Goal: Information Seeking & Learning: Learn about a topic

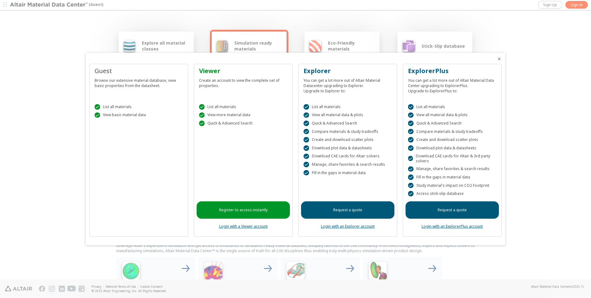
click at [153, 36] on div at bounding box center [295, 149] width 591 height 298
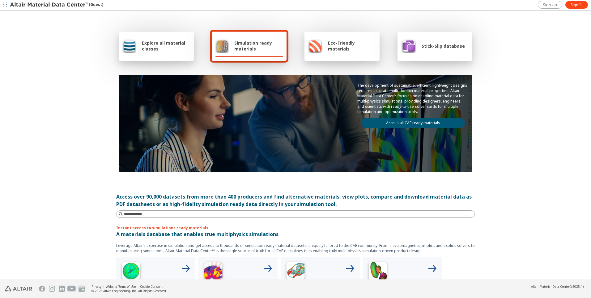
click at [244, 45] on span "Simulation ready materials" at bounding box center [258, 46] width 49 height 12
click at [158, 47] on span "Explore all material classes" at bounding box center [166, 46] width 48 height 12
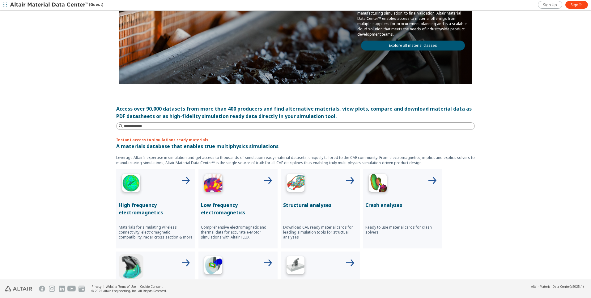
scroll to position [124, 0]
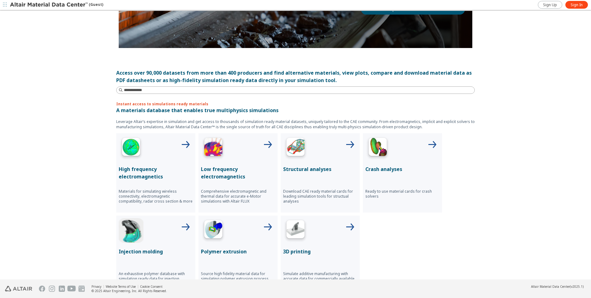
click at [317, 157] on div at bounding box center [320, 147] width 74 height 25
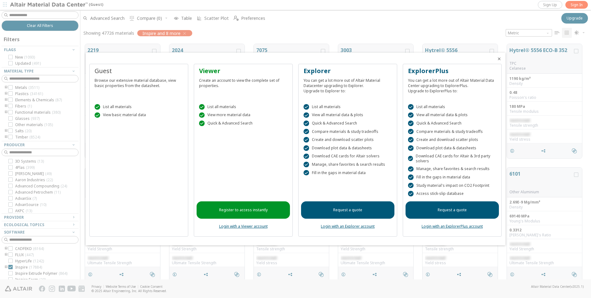
scroll to position [5, 5]
click at [218, 208] on link "Register to access instantly" at bounding box center [243, 209] width 93 height 17
click at [500, 60] on icon "Close" at bounding box center [499, 58] width 5 height 5
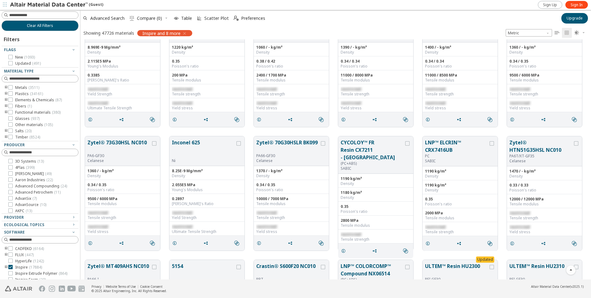
scroll to position [1021, 0]
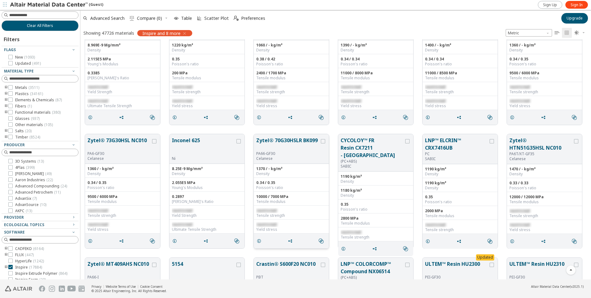
click at [261, 212] on span "restricted" at bounding box center [266, 210] width 20 height 5
click at [260, 240] on icon "grid" at bounding box center [259, 240] width 5 height 5
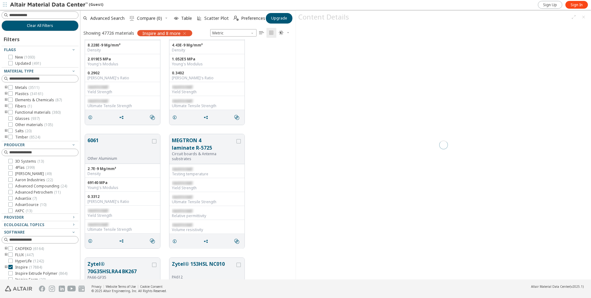
scroll to position [235, 211]
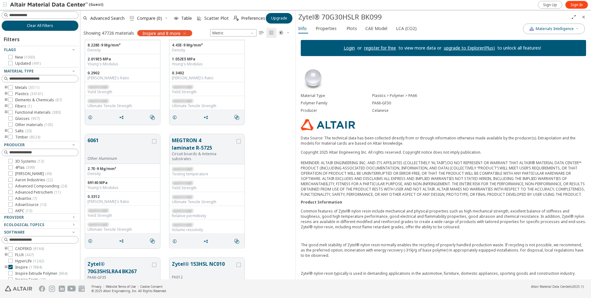
click at [584, 16] on icon "Close" at bounding box center [583, 17] width 5 height 5
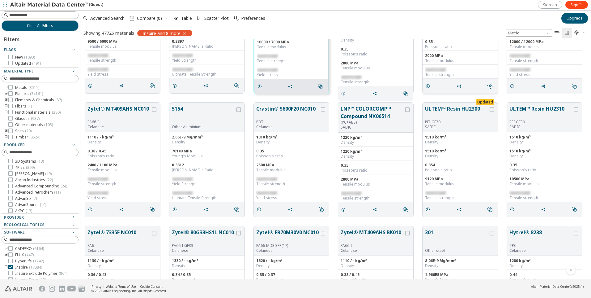
scroll to position [1206, 0]
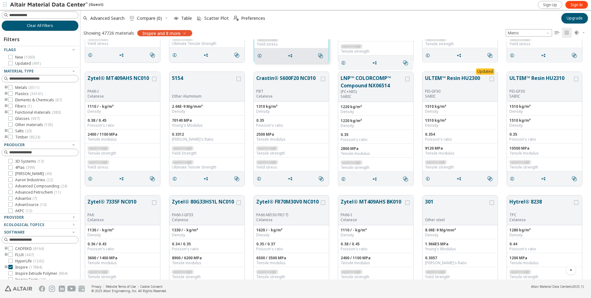
click at [6, 88] on icon "toogle group" at bounding box center [6, 87] width 4 height 5
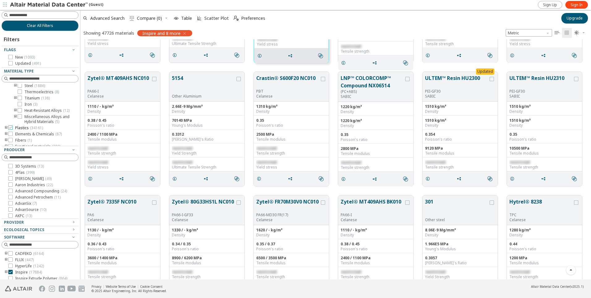
scroll to position [93, 0]
click at [15, 99] on icon "toogle group" at bounding box center [15, 96] width 4 height 5
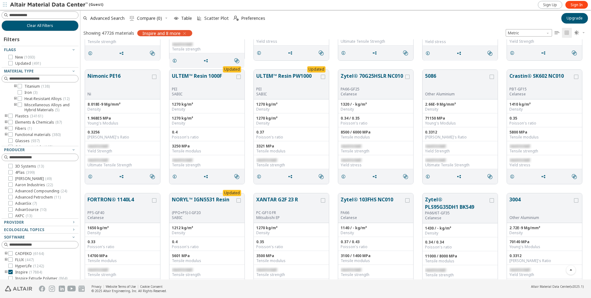
scroll to position [2567, 0]
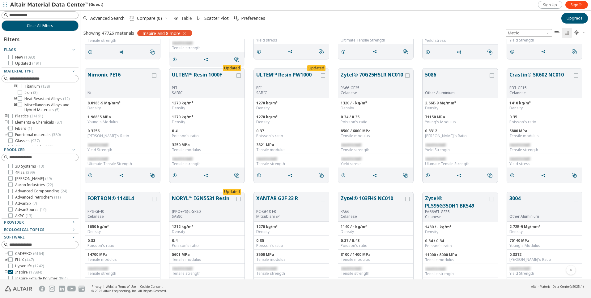
click at [177, 18] on icon "button" at bounding box center [176, 18] width 5 height 5
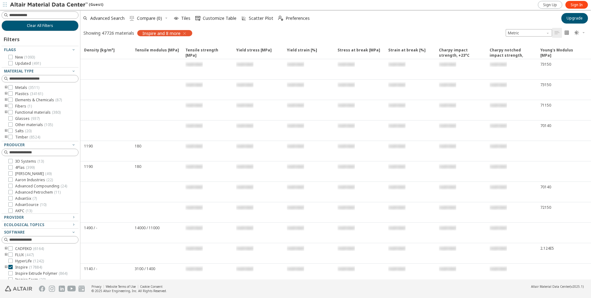
scroll to position [0, 0]
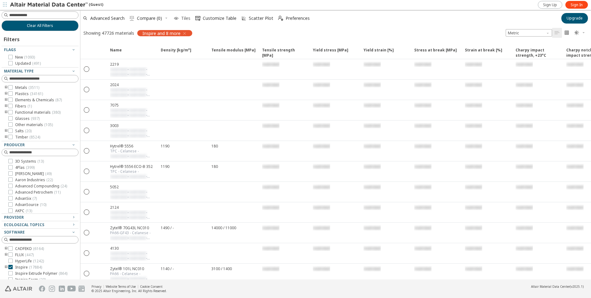
click at [183, 20] on span "Tiles" at bounding box center [185, 18] width 9 height 4
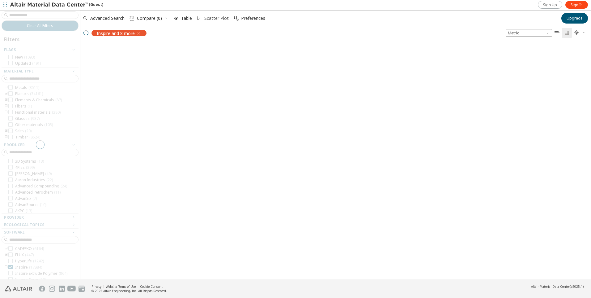
click at [212, 19] on span "Scatter Plot" at bounding box center [216, 18] width 24 height 4
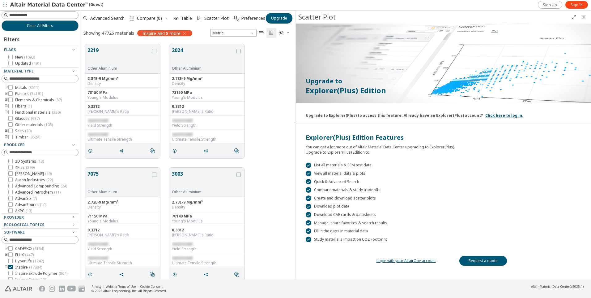
scroll to position [235, 211]
click at [584, 17] on icon "Close" at bounding box center [583, 17] width 5 height 5
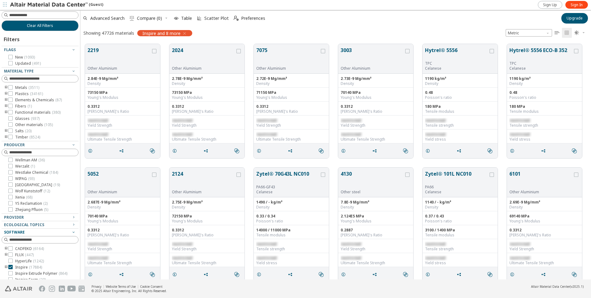
scroll to position [29, 0]
